Goal: Find specific page/section: Find specific page/section

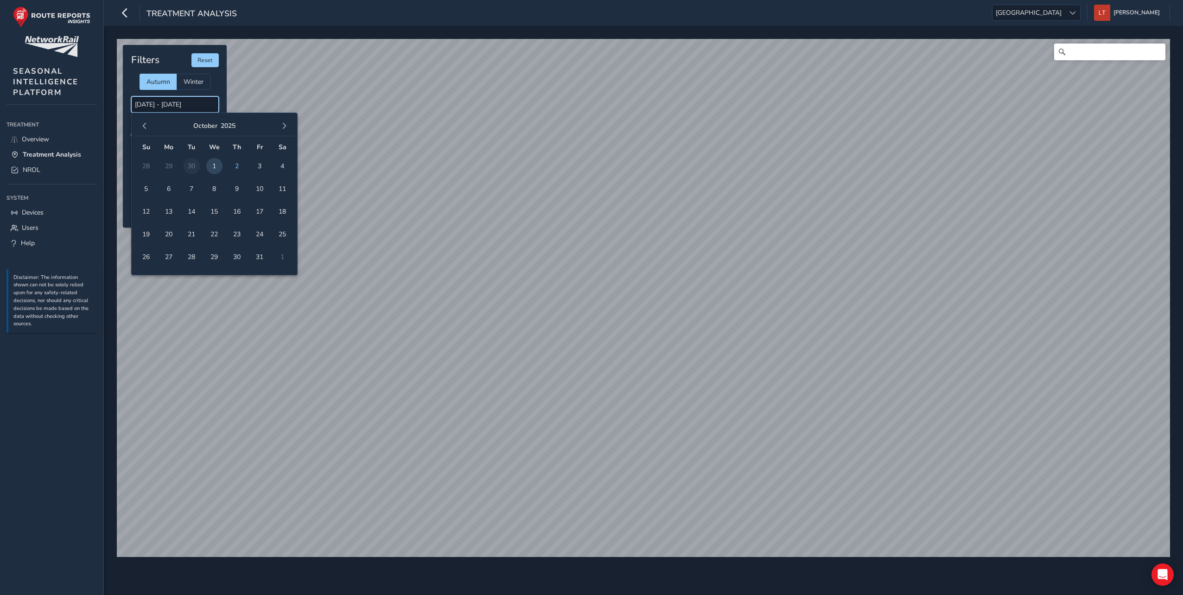
click at [169, 107] on input "[DATE] - [DATE]" at bounding box center [175, 104] width 88 height 16
click at [212, 165] on span "1" at bounding box center [214, 166] width 16 height 16
click at [231, 165] on span "2" at bounding box center [237, 166] width 16 height 16
type input "[DATE] - [DATE]"
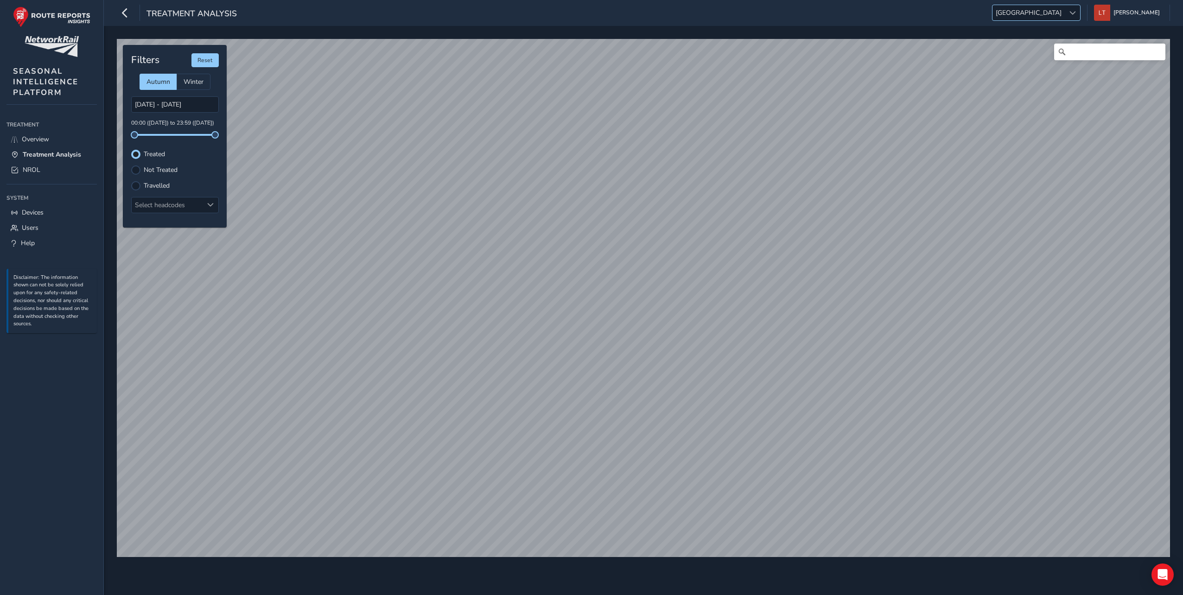
click at [1076, 11] on span at bounding box center [1072, 13] width 6 height 6
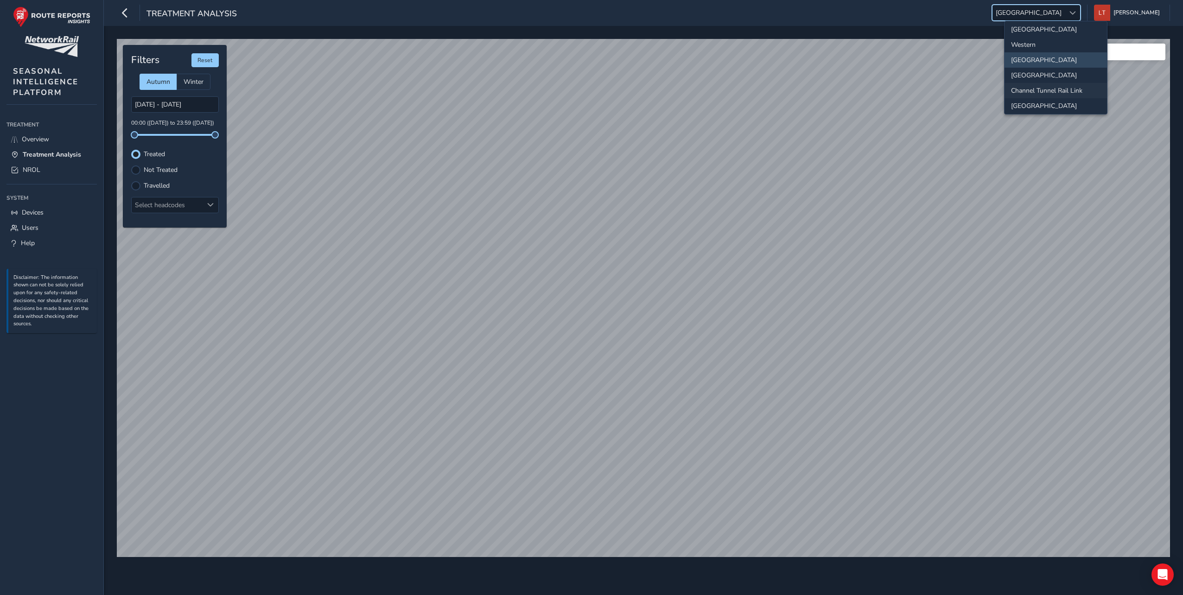
scroll to position [97, 0]
click at [1044, 99] on li "[GEOGRAPHIC_DATA]" at bounding box center [1055, 102] width 102 height 15
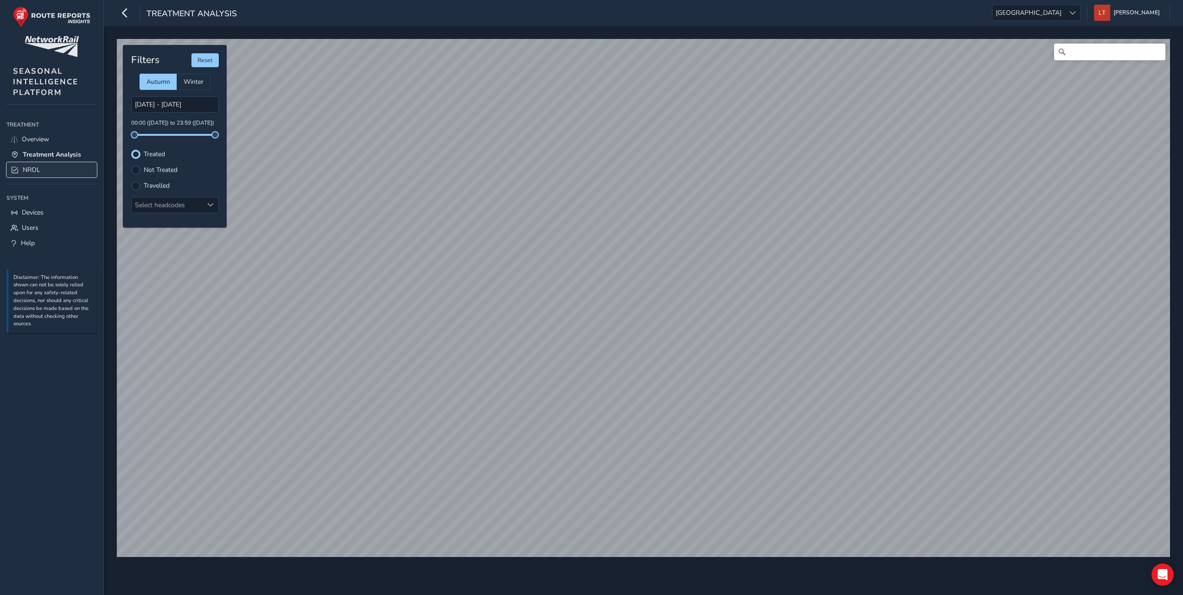
click at [28, 170] on span "NROL" at bounding box center [32, 169] width 18 height 9
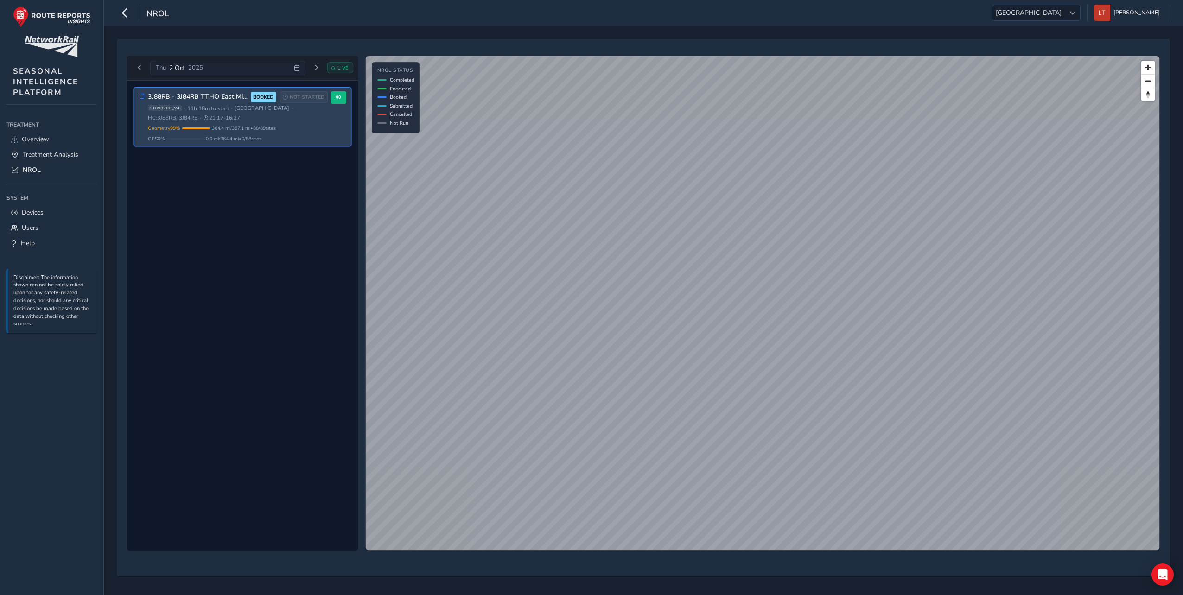
click at [237, 109] on span "[GEOGRAPHIC_DATA]" at bounding box center [262, 108] width 55 height 7
click at [292, 110] on span "•" at bounding box center [293, 108] width 2 height 5
click at [266, 99] on span "BOOKED" at bounding box center [263, 97] width 20 height 7
click at [340, 95] on span at bounding box center [339, 98] width 6 height 6
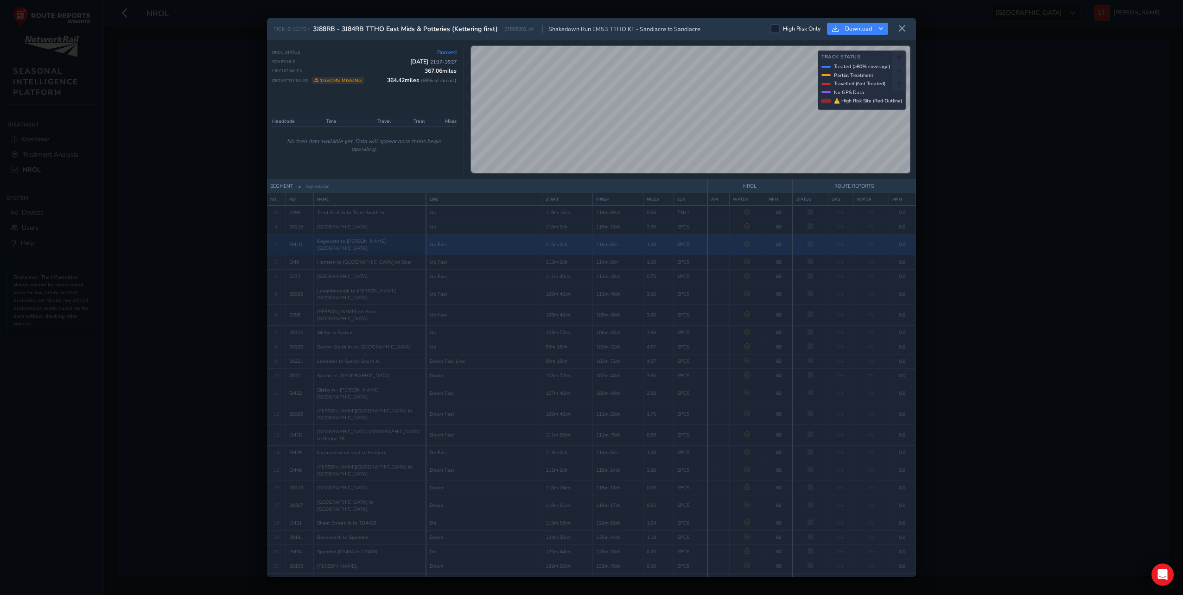
click at [734, 245] on div "TICK-SHEETS / 3J88RB - 3J84RB TTHO East Mids & Potteries (Kettering first) ST89…" at bounding box center [591, 297] width 649 height 559
